Goal: Information Seeking & Learning: Learn about a topic

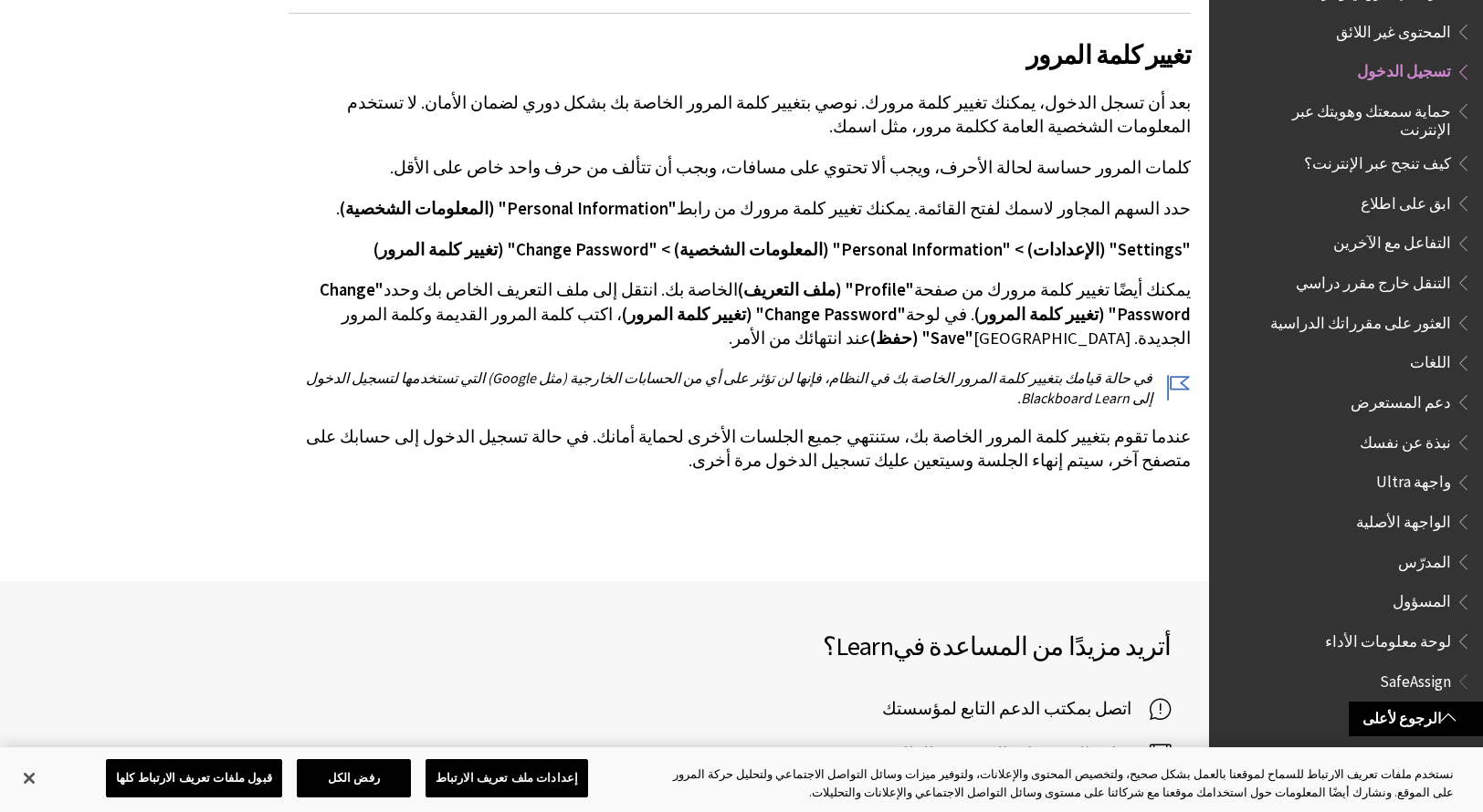
scroll to position [4622, 0]
click at [1400, 57] on span "تسجيل الدخول" at bounding box center [1404, 69] width 94 height 25
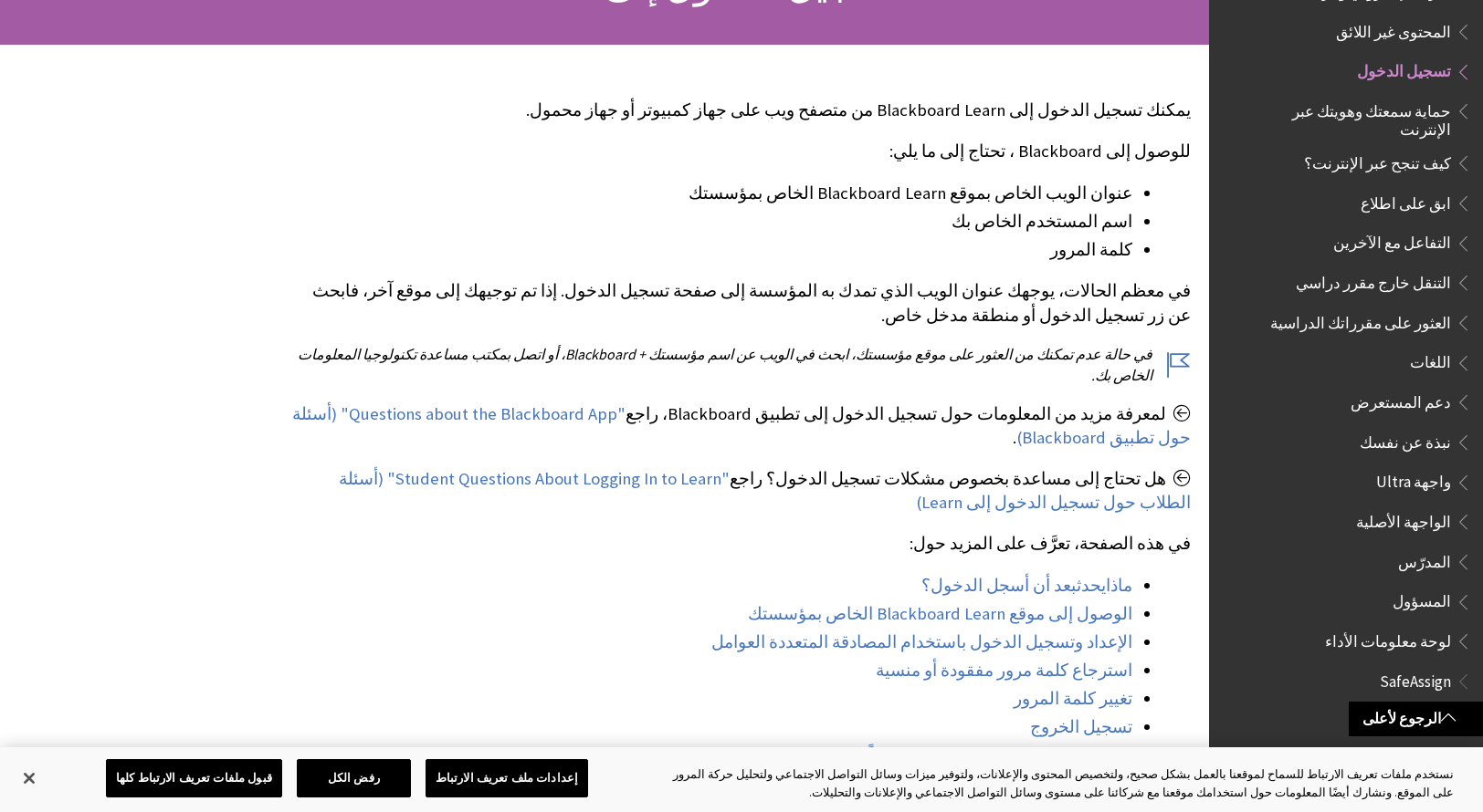
scroll to position [0, 0]
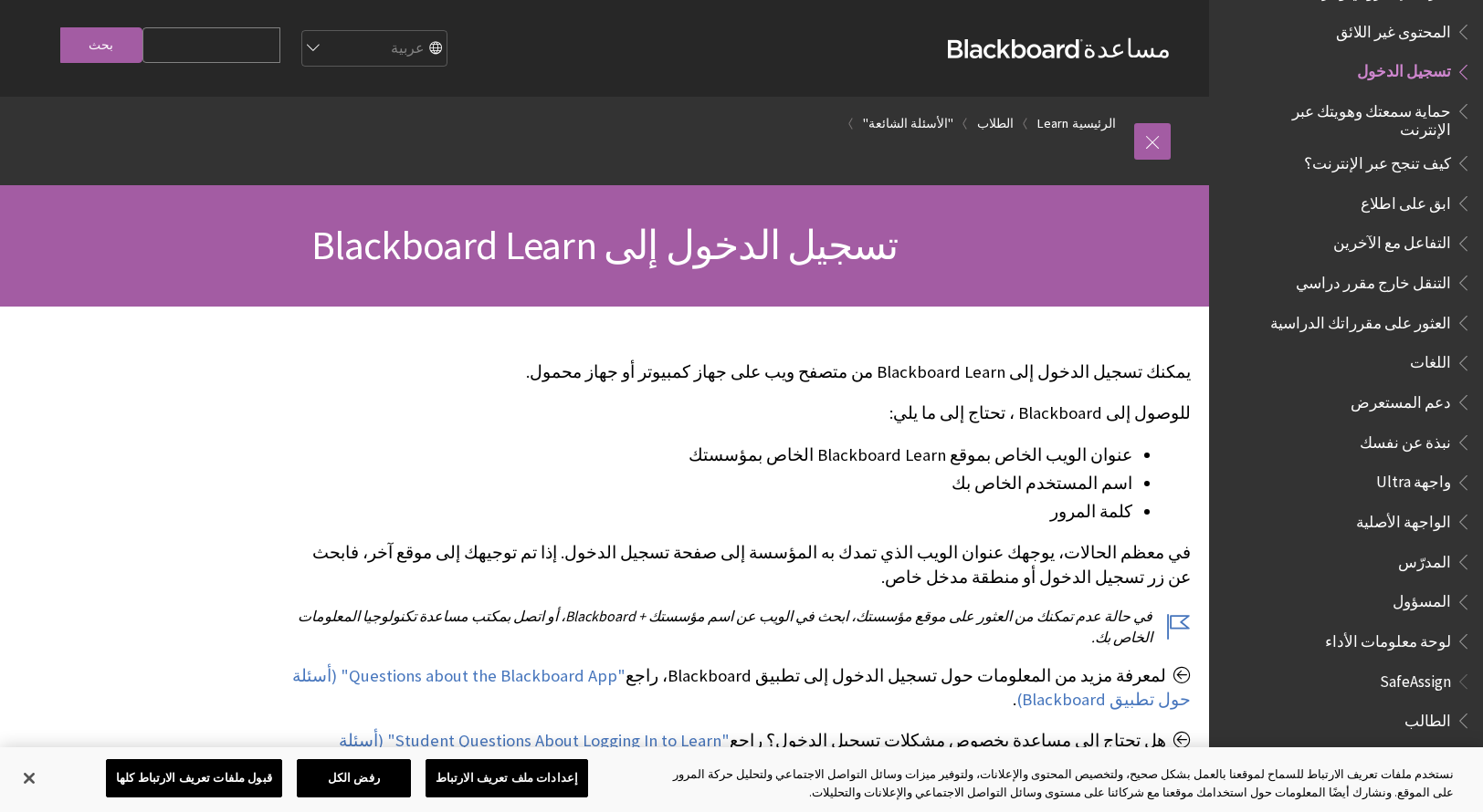
click at [822, 239] on span "تسجيل الدخول إلى Blackboard Learn" at bounding box center [604, 245] width 587 height 50
click at [234, 39] on input "Search Query" at bounding box center [211, 45] width 138 height 36
type input "["
type input "king"
click at [110, 45] on input "بحث" at bounding box center [101, 45] width 82 height 36
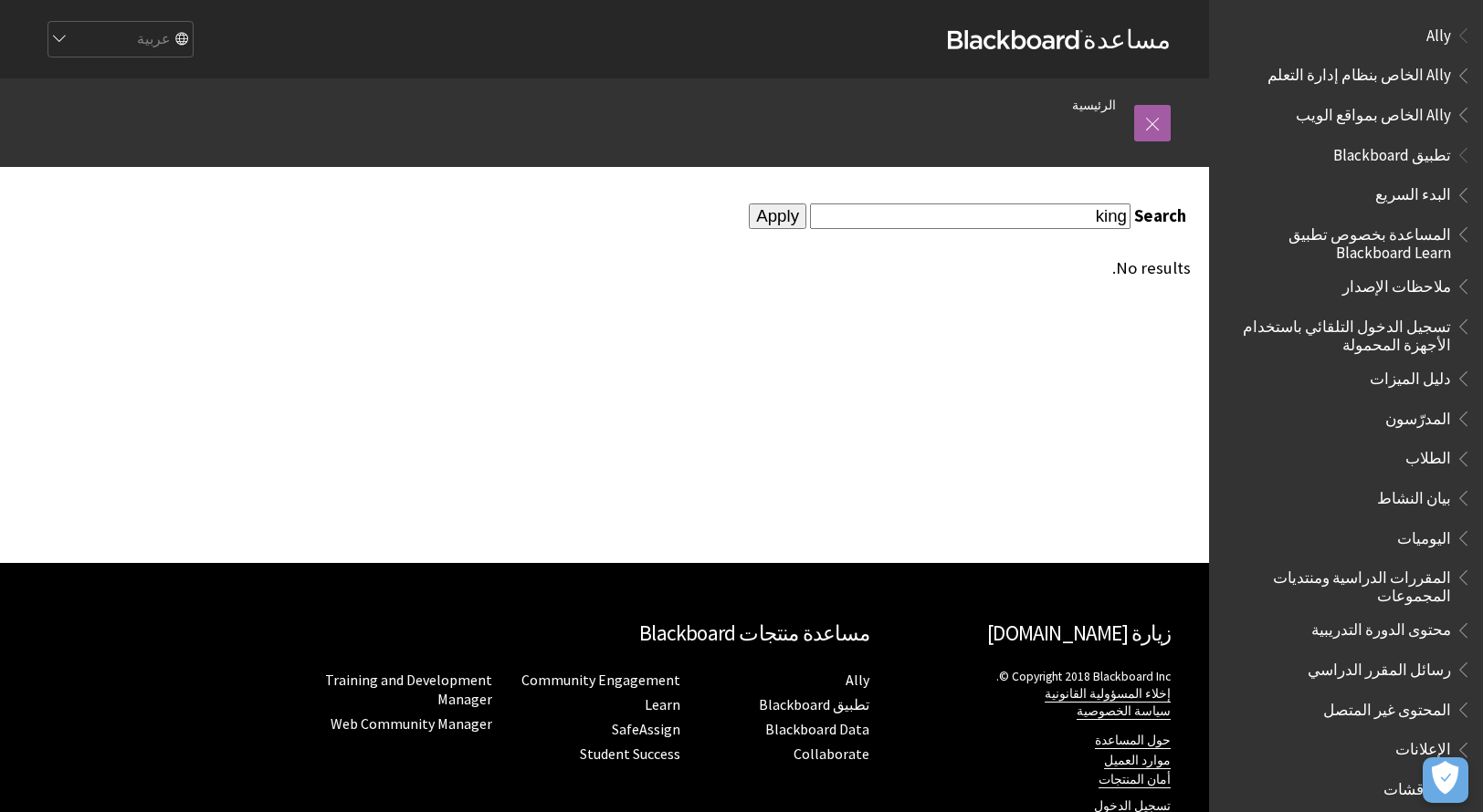
click at [1114, 224] on input "king" at bounding box center [970, 216] width 320 height 25
click at [1120, 223] on input "king" at bounding box center [970, 216] width 320 height 25
click at [1066, 224] on input "king" at bounding box center [970, 216] width 320 height 25
click at [1066, 224] on input "king abd" at bounding box center [970, 216] width 320 height 25
type input "[PERSON_NAME]"
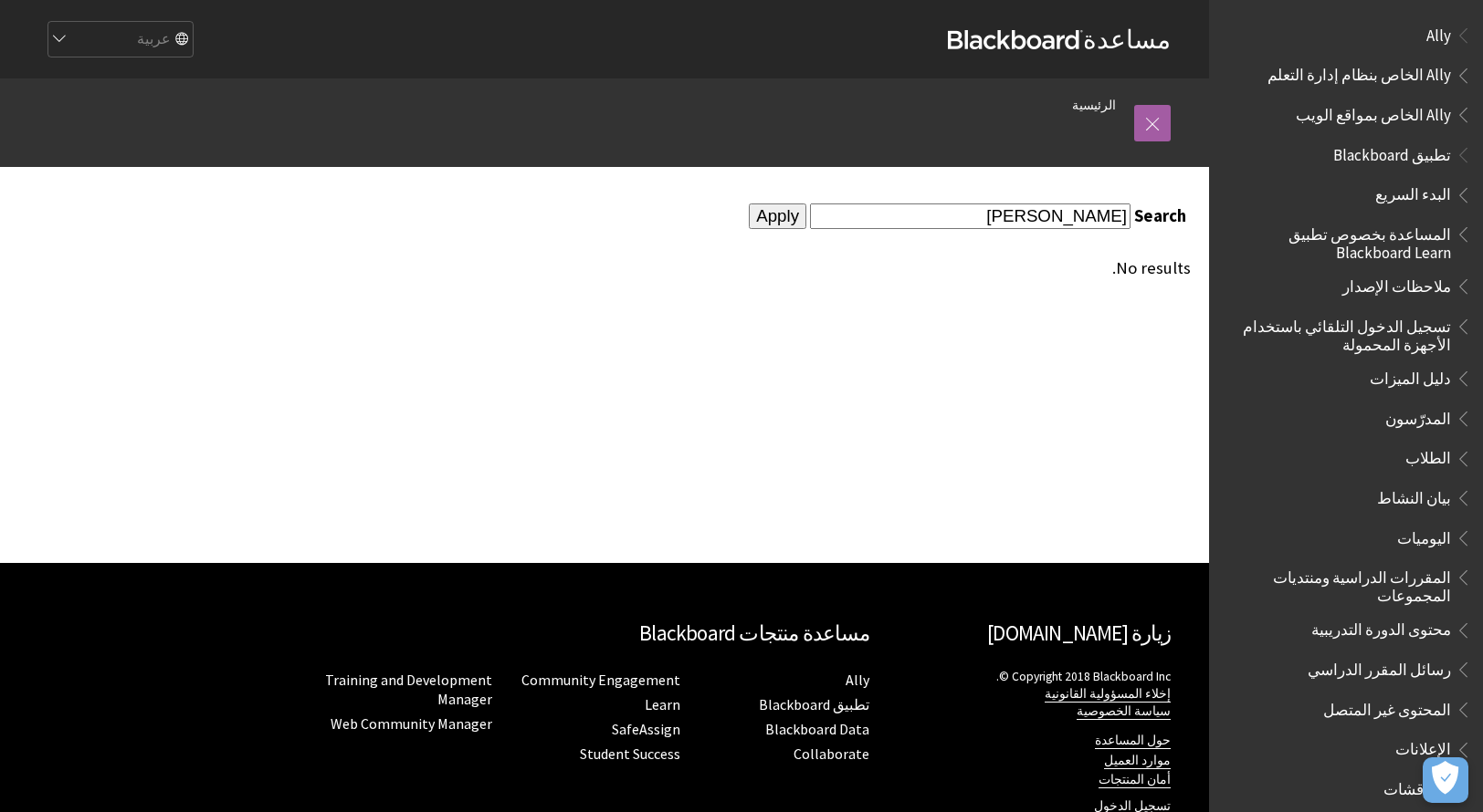
click at [792, 216] on input "Apply" at bounding box center [778, 217] width 58 height 26
click at [1047, 218] on input "[PERSON_NAME]" at bounding box center [970, 216] width 320 height 25
click at [1050, 220] on input "[PERSON_NAME]" at bounding box center [970, 216] width 320 height 25
click at [1050, 219] on input "[PERSON_NAME]" at bounding box center [970, 216] width 320 height 25
click at [1054, 220] on input "[PERSON_NAME]" at bounding box center [970, 216] width 320 height 25
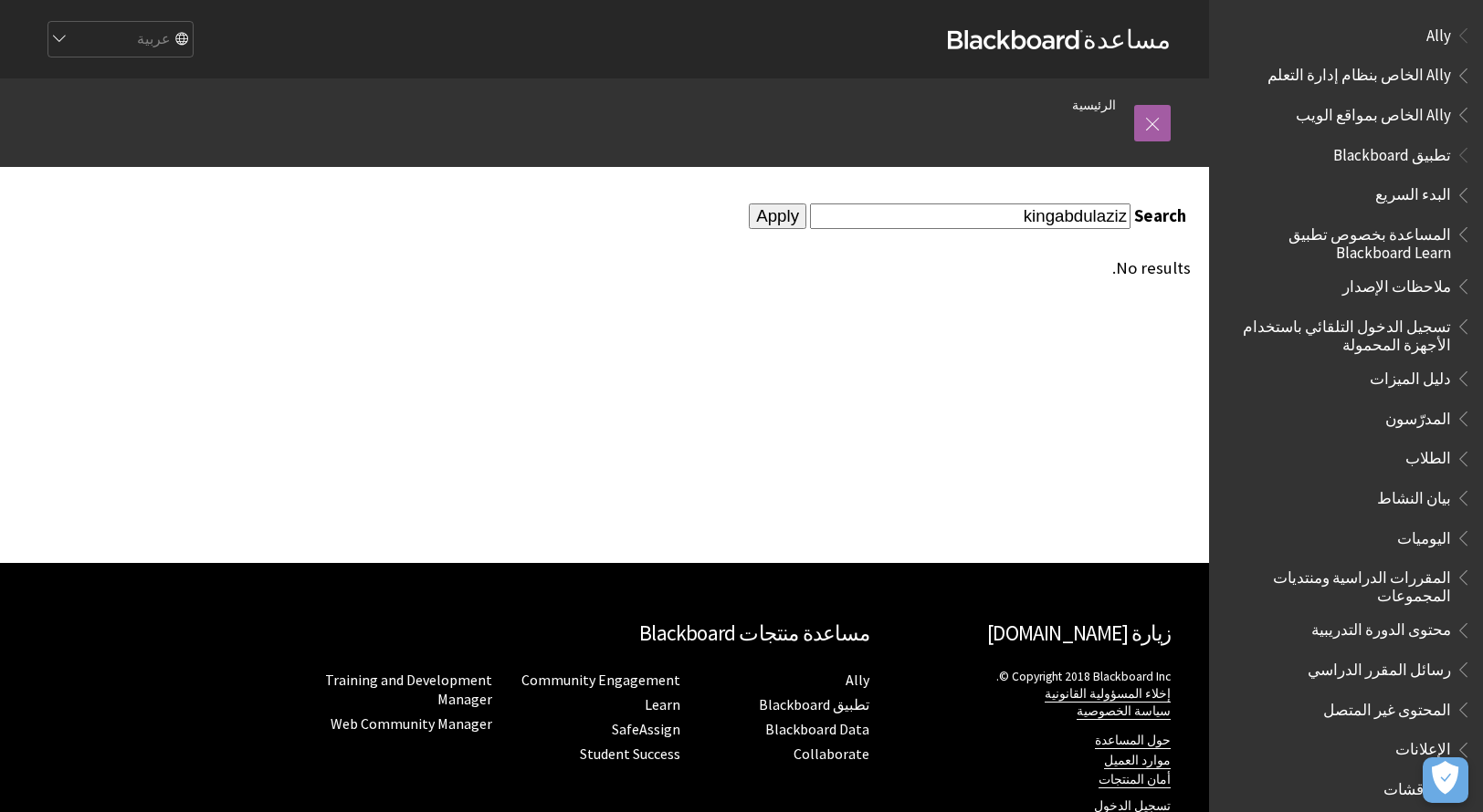
type input "kingabdulaziz"
click at [805, 213] on input "Apply" at bounding box center [778, 217] width 58 height 26
click at [780, 209] on input "Apply" at bounding box center [778, 217] width 58 height 26
click at [1154, 121] on link at bounding box center [1152, 123] width 37 height 37
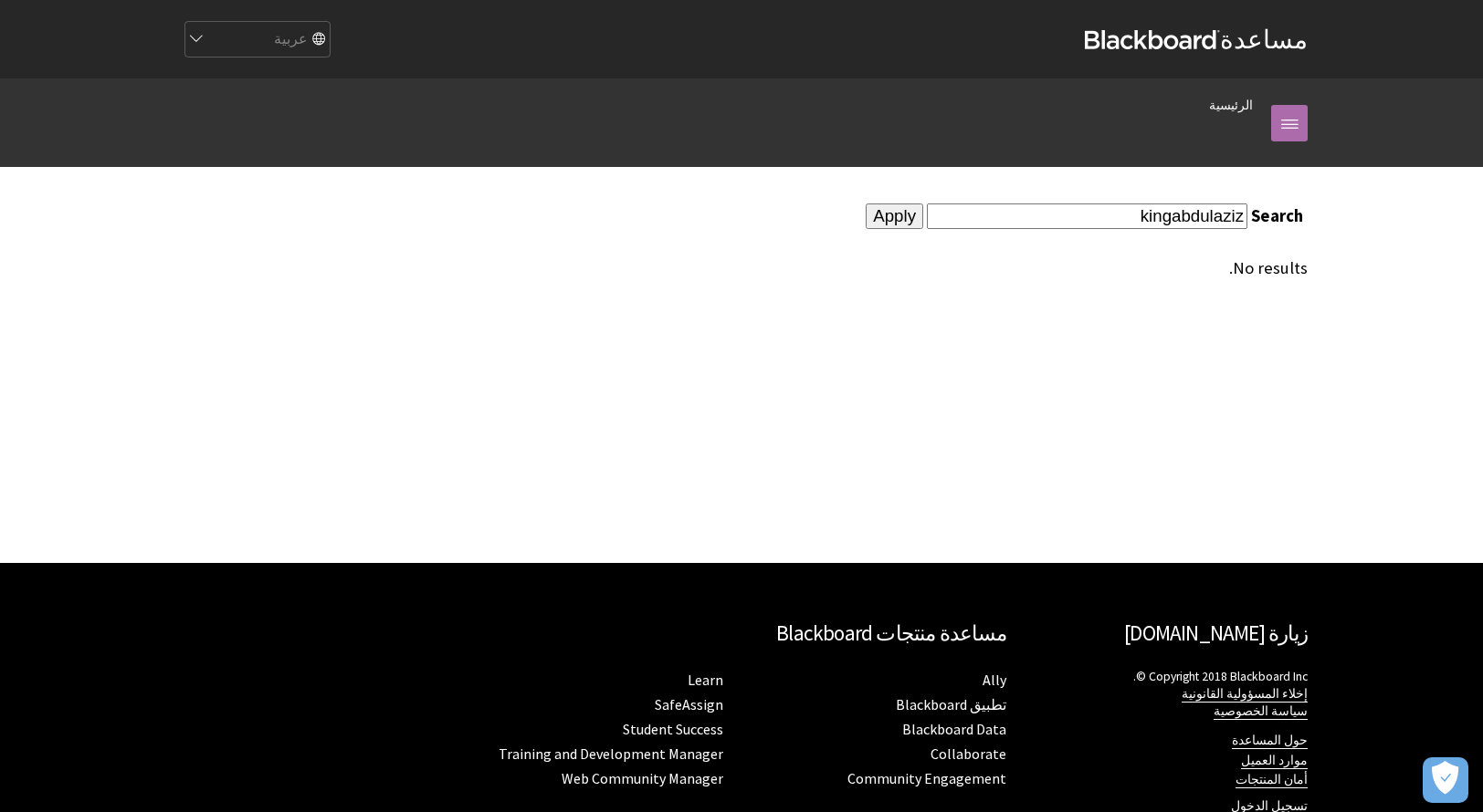
click at [1289, 131] on link at bounding box center [1289, 123] width 37 height 37
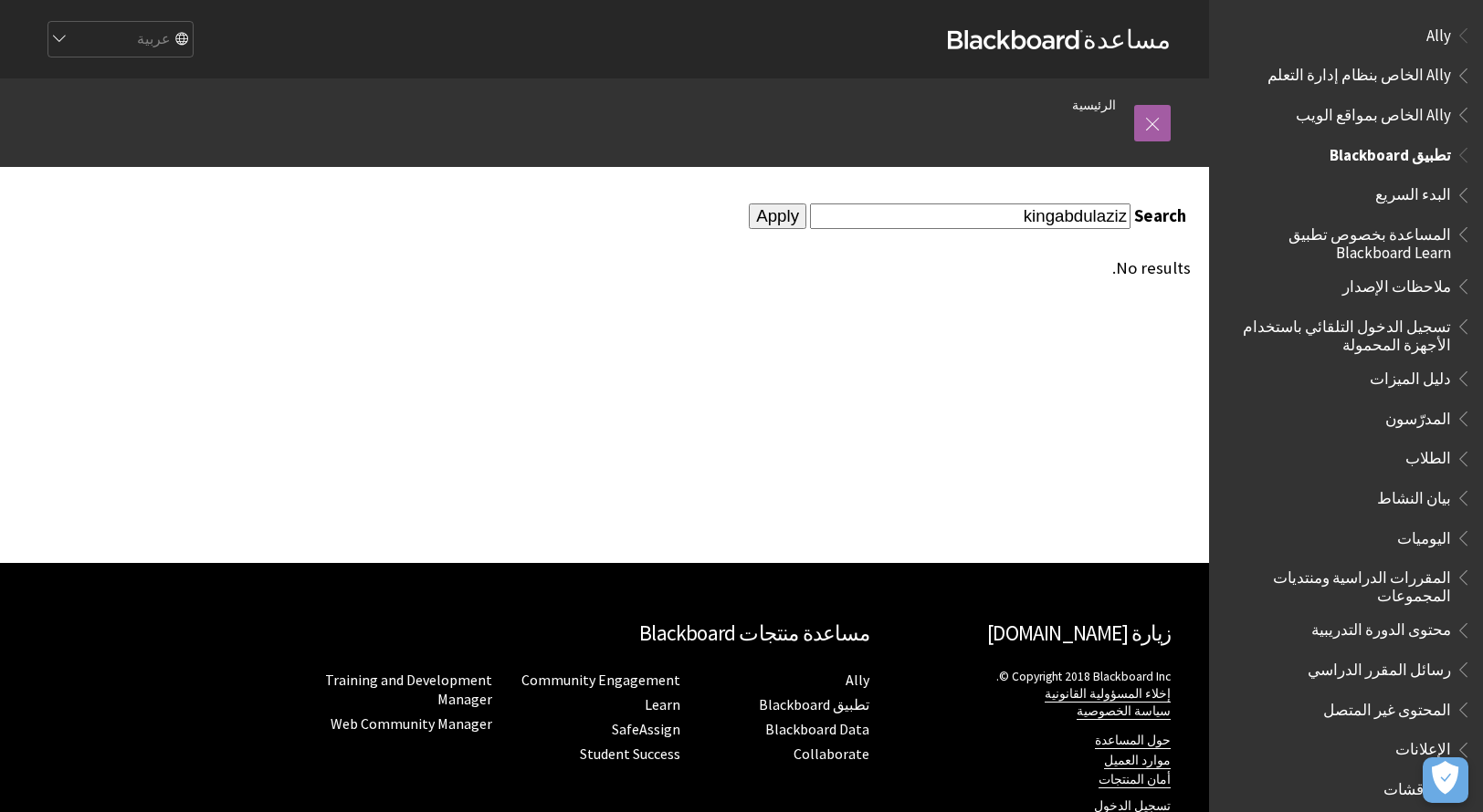
click at [1382, 151] on span "تطبيق Blackboard" at bounding box center [1389, 152] width 121 height 25
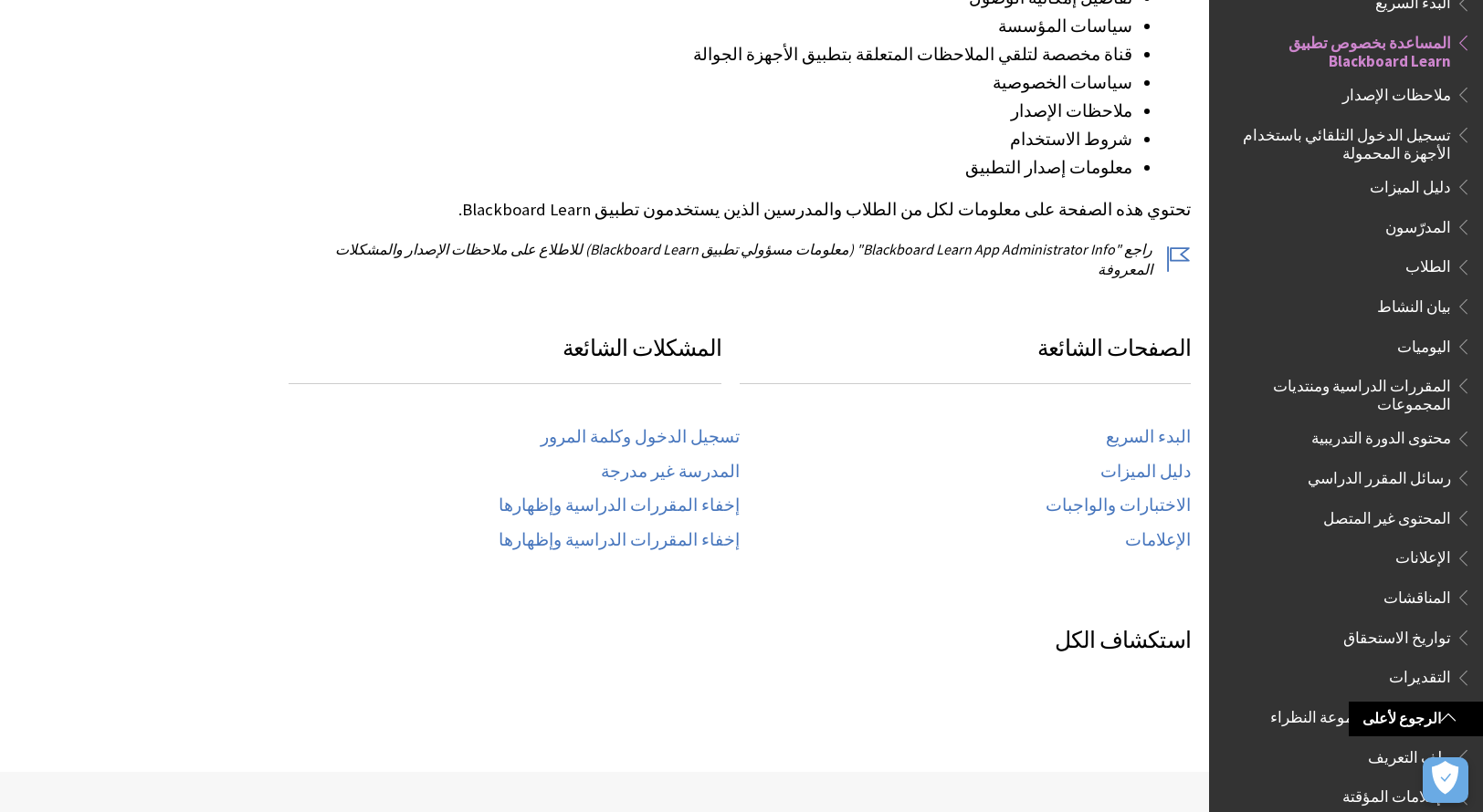
scroll to position [570, 0]
click at [722, 427] on link "تسجيل الدخول وكلمة المرور" at bounding box center [639, 437] width 199 height 21
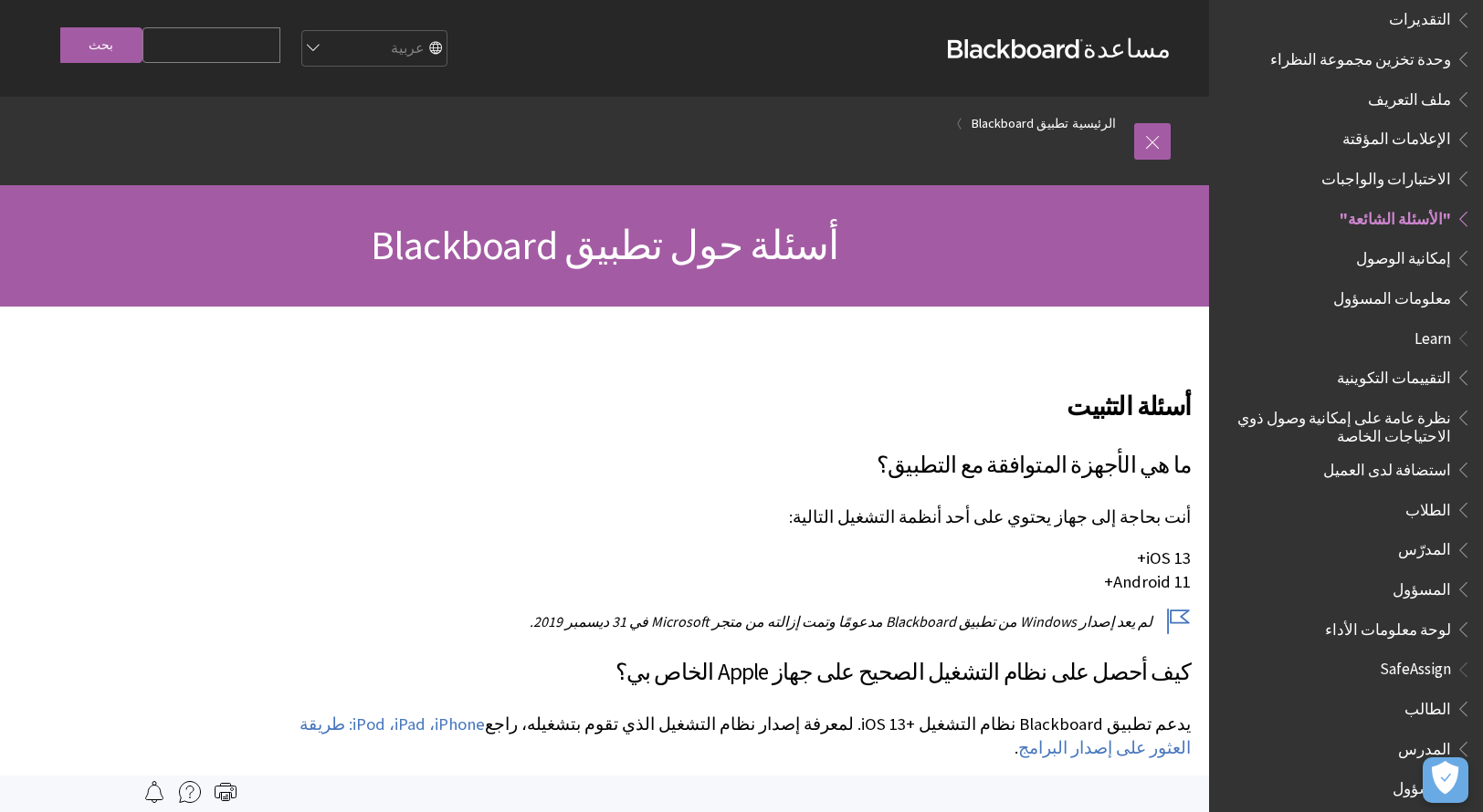
click at [280, 55] on input "Search Query" at bounding box center [211, 45] width 138 height 36
click at [396, 37] on select "English عربية Català Cymraeg Deutsch Español Suomi Français עברית Italiano 日本語 …" at bounding box center [373, 49] width 146 height 37
click at [397, 39] on select "English عربية Català Cymraeg Deutsch Español Suomi Français עברית Italiano 日本語 …" at bounding box center [373, 49] width 146 height 37
click at [176, 32] on input "Search Query" at bounding box center [211, 45] width 138 height 36
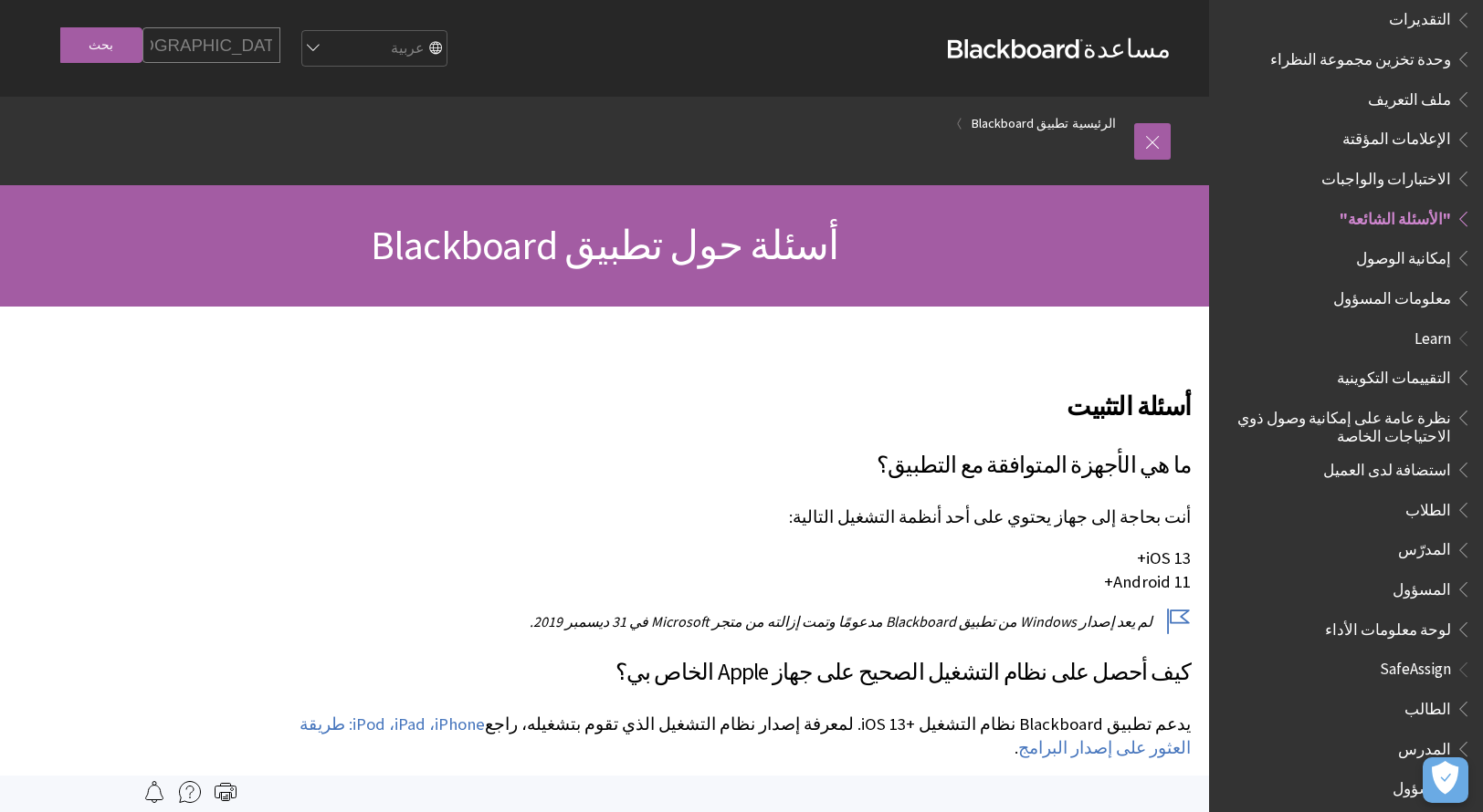
click at [280, 47] on input "king abdulaziz university" at bounding box center [211, 45] width 138 height 36
type input "king abdulaziz universityity"
click at [80, 53] on input "بحث" at bounding box center [101, 45] width 82 height 36
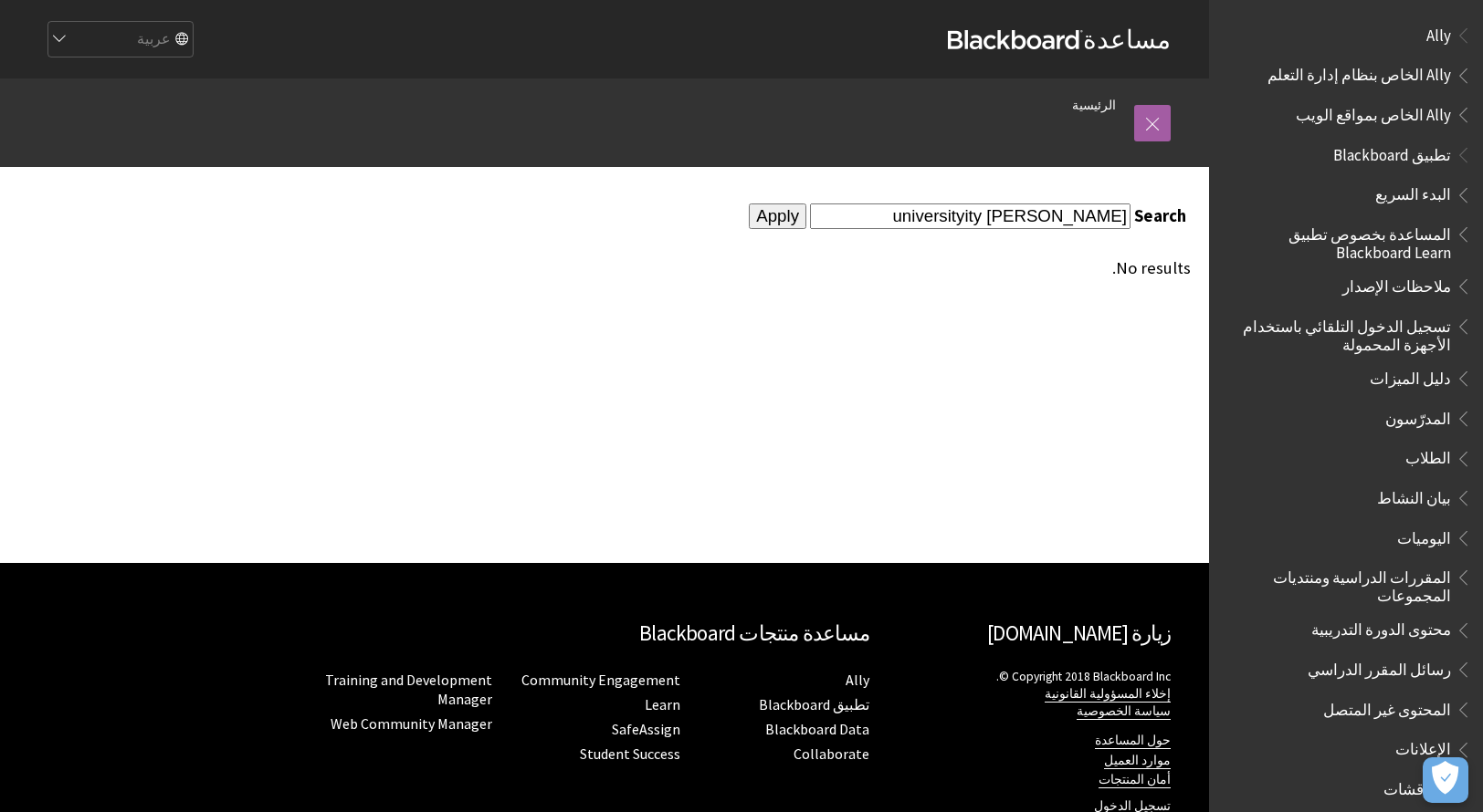
click at [905, 209] on input "[PERSON_NAME] universityity" at bounding box center [970, 216] width 320 height 25
type input "k"
type input "تسجيل دخول"
click at [793, 220] on input "Apply" at bounding box center [778, 217] width 58 height 26
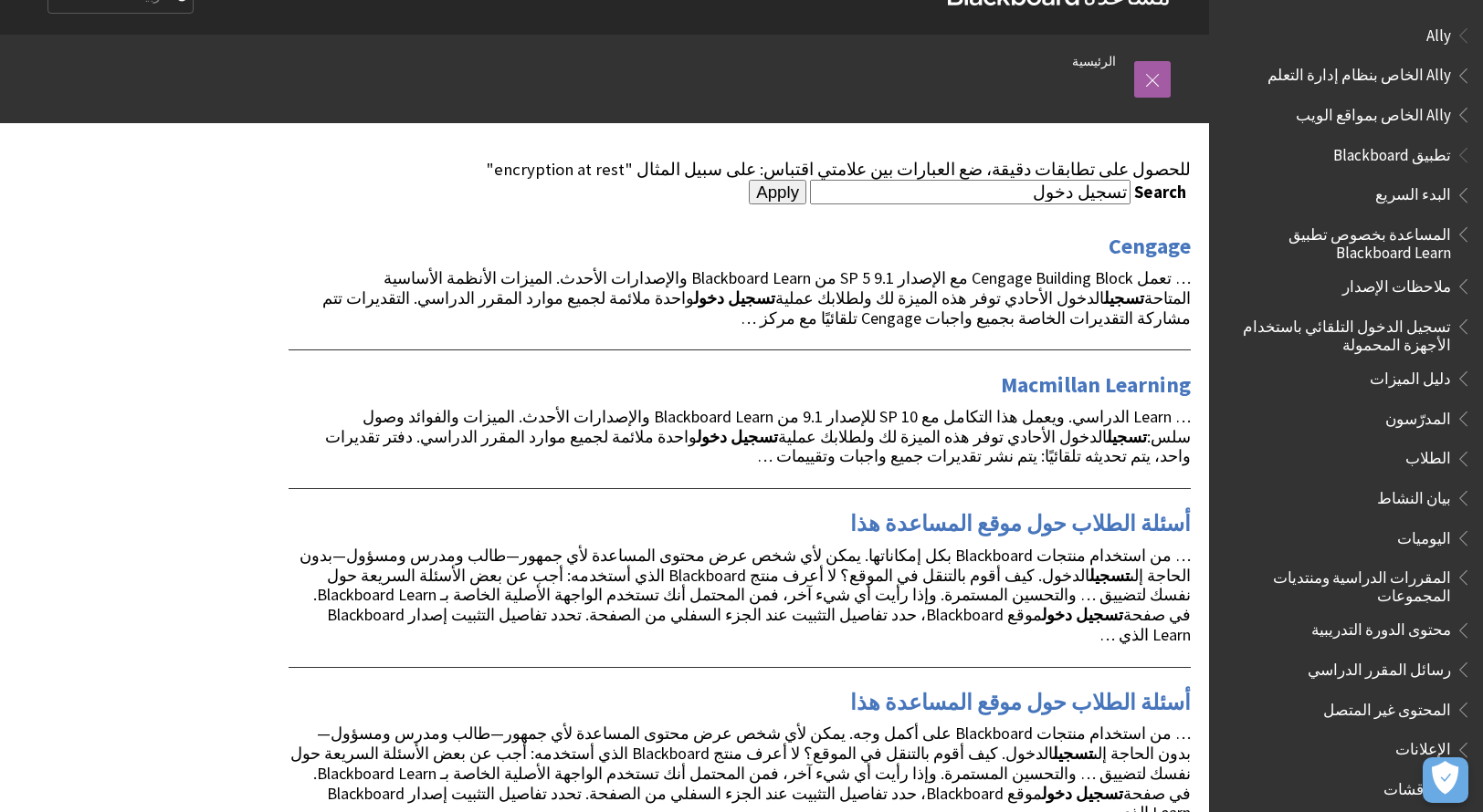
scroll to position [44, 0]
click at [775, 294] on strong "تسجيل" at bounding box center [751, 298] width 47 height 21
click at [1163, 252] on link "Cengage" at bounding box center [1149, 246] width 82 height 29
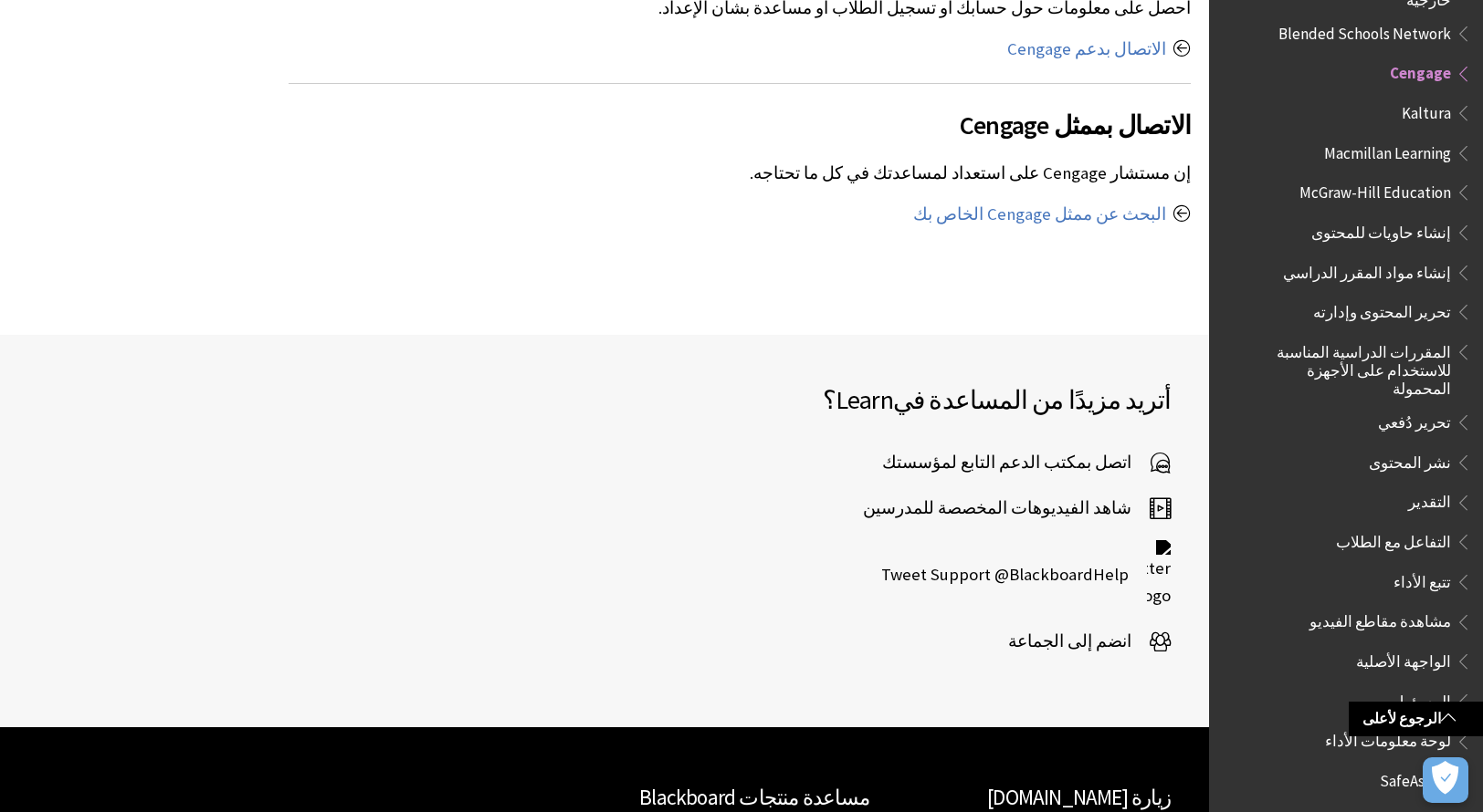
scroll to position [1819, 0]
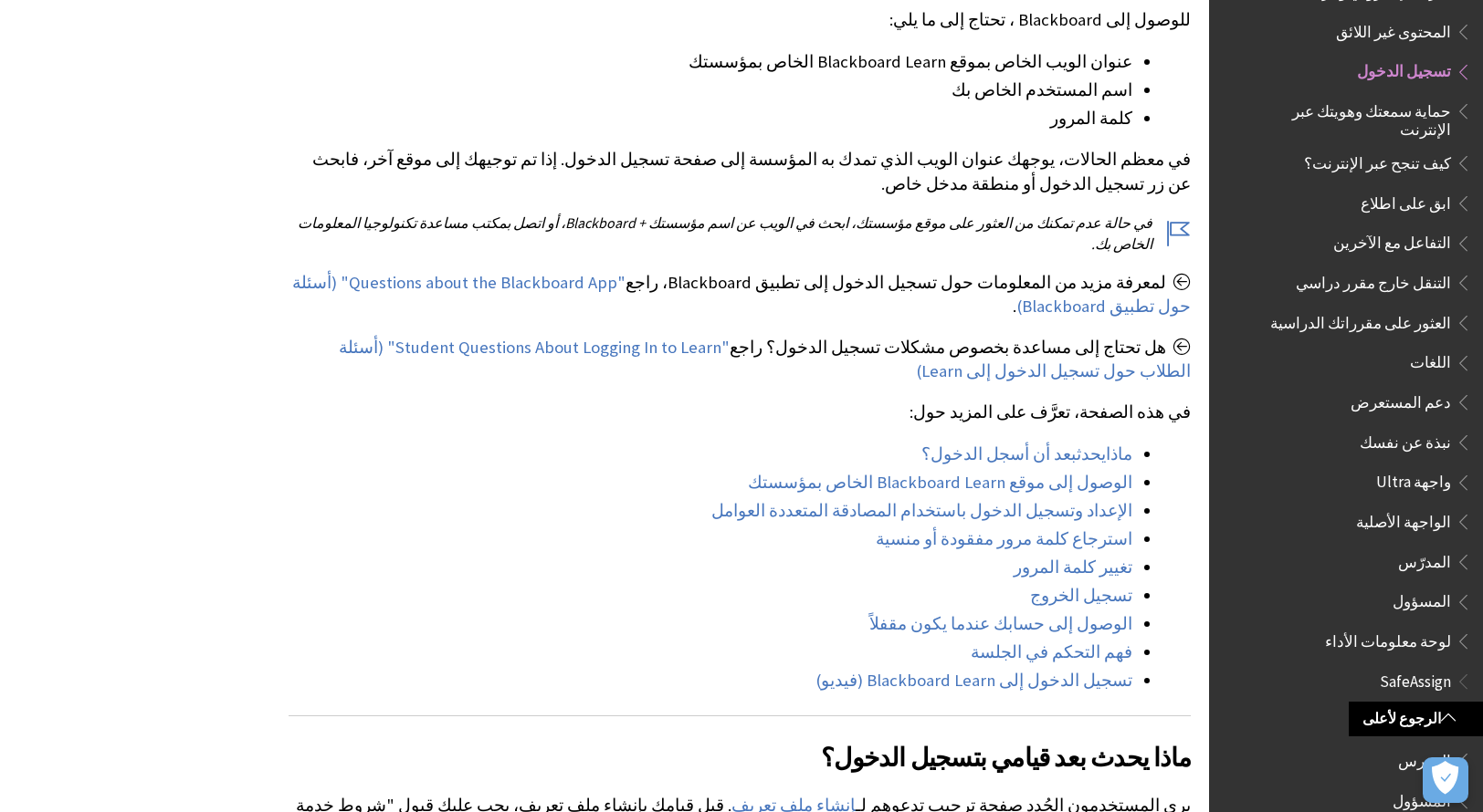
scroll to position [401, 0]
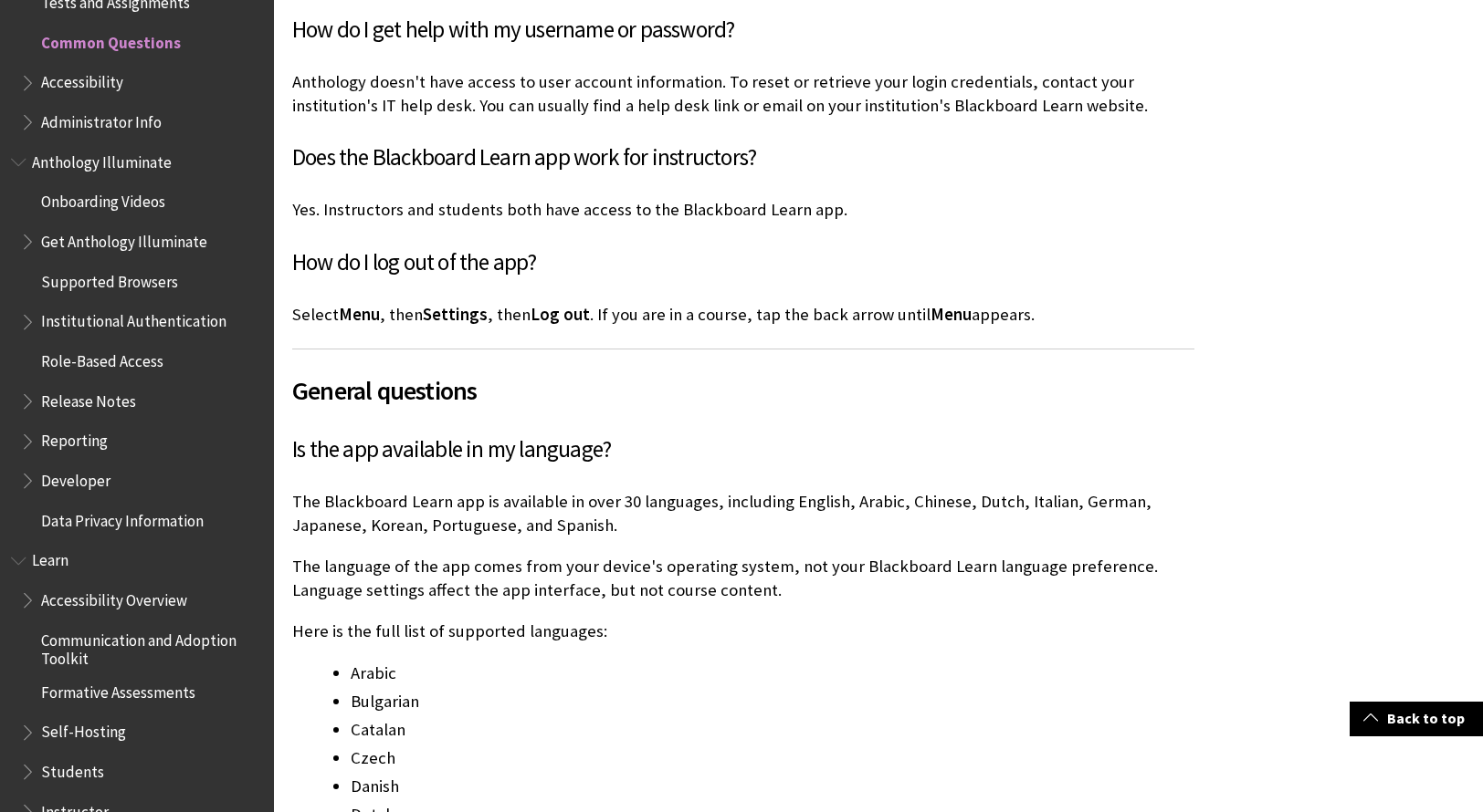
scroll to position [1276, 0]
